Goal: Task Accomplishment & Management: Manage account settings

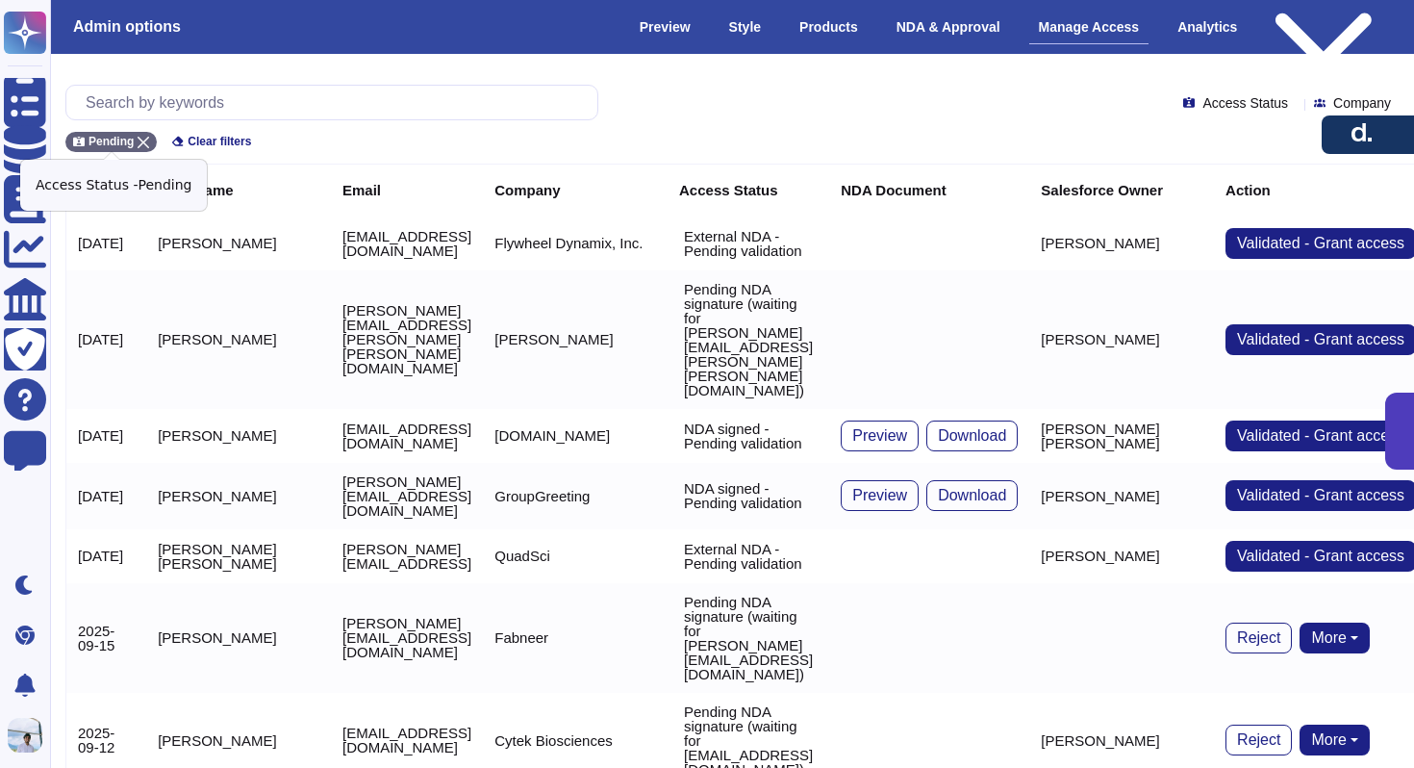
click at [140, 139] on icon at bounding box center [144, 143] width 12 height 12
click at [162, 108] on input "text" at bounding box center [336, 103] width 521 height 34
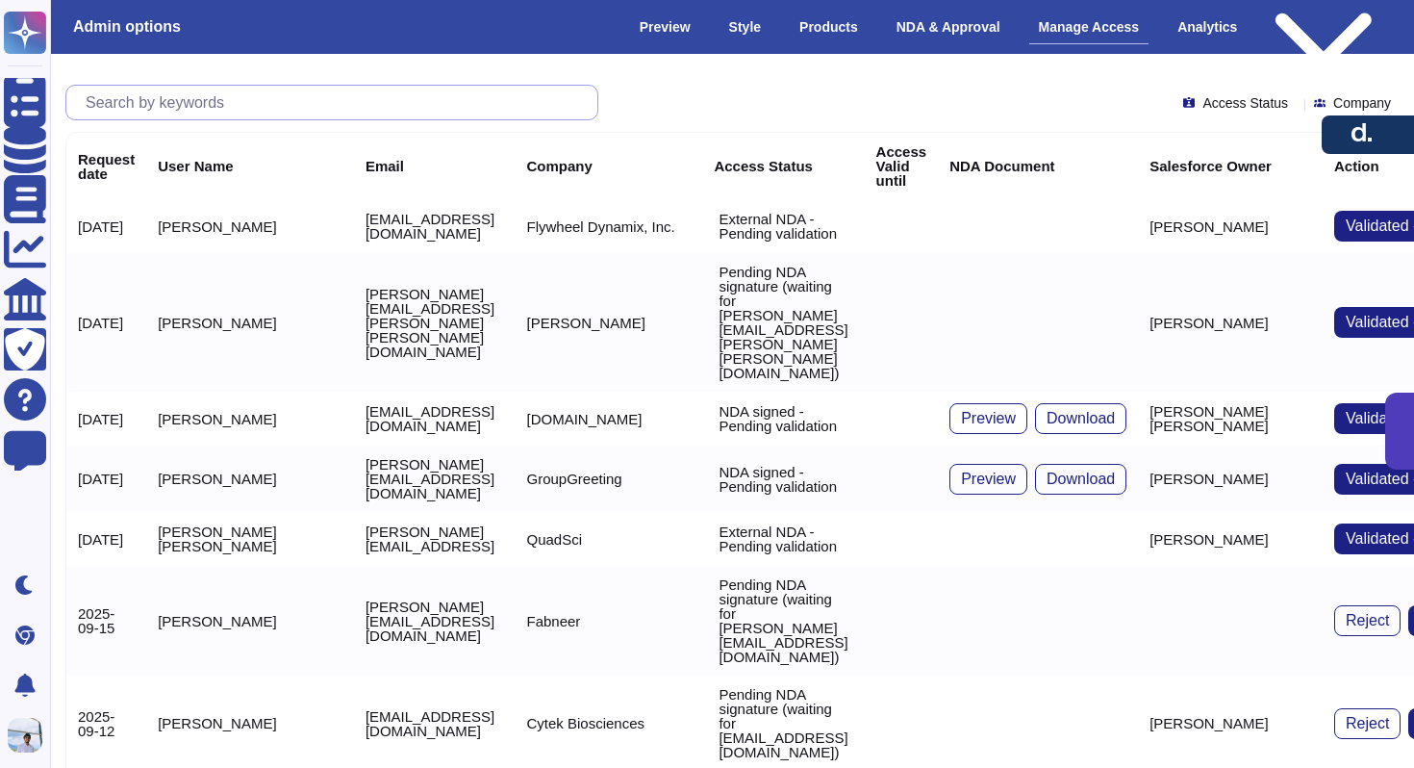
paste input "[EMAIL_ADDRESS][DOMAIN_NAME]"
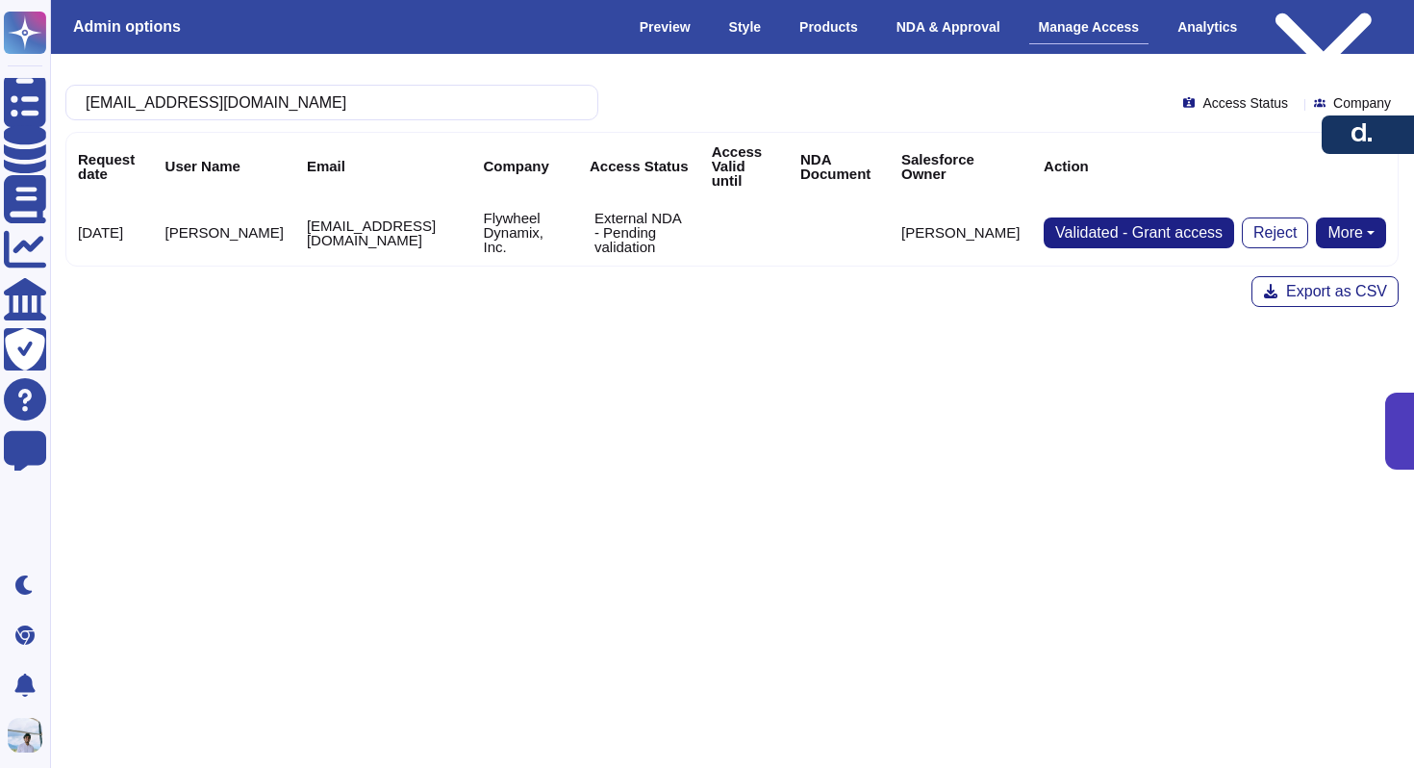
click at [1363, 217] on button "More" at bounding box center [1351, 232] width 70 height 31
type input "[EMAIL_ADDRESS][DOMAIN_NAME]"
click at [1310, 282] on link "Send NDA" at bounding box center [1280, 293] width 213 height 23
